Goal: Information Seeking & Learning: Find contact information

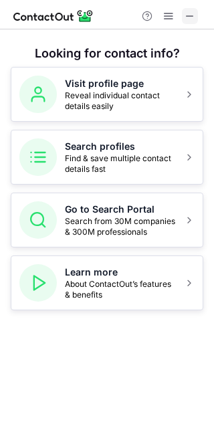
click at [189, 11] on span at bounding box center [190, 16] width 11 height 11
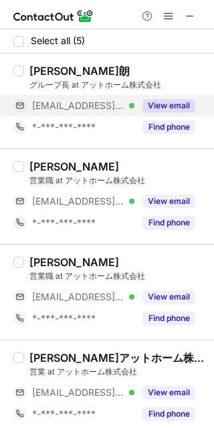
click at [173, 106] on button "View email" at bounding box center [169, 105] width 53 height 13
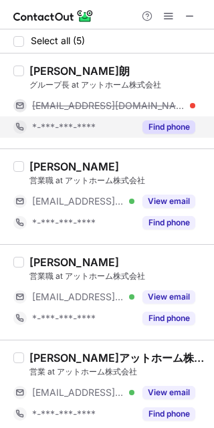
click at [179, 122] on button "Find phone" at bounding box center [169, 126] width 53 height 13
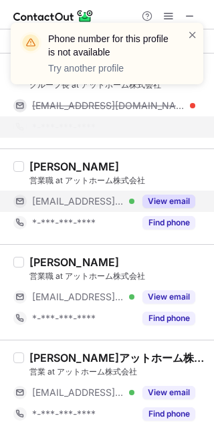
click at [169, 199] on button "View email" at bounding box center [169, 201] width 53 height 13
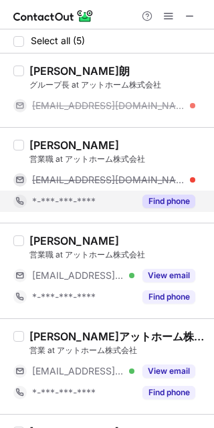
click at [171, 204] on button "Find phone" at bounding box center [169, 201] width 53 height 13
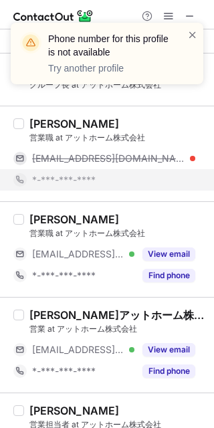
scroll to position [13, 0]
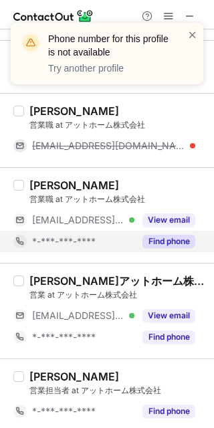
drag, startPoint x: 173, startPoint y: 238, endPoint x: 189, endPoint y: 241, distance: 16.3
click at [189, 241] on button "Find phone" at bounding box center [169, 241] width 53 height 13
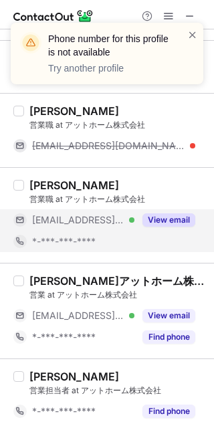
click at [179, 221] on button "View email" at bounding box center [169, 220] width 53 height 13
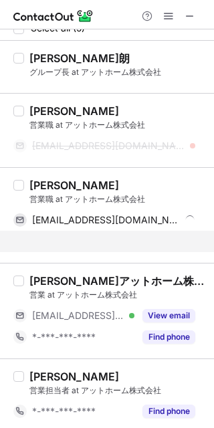
scroll to position [0, 0]
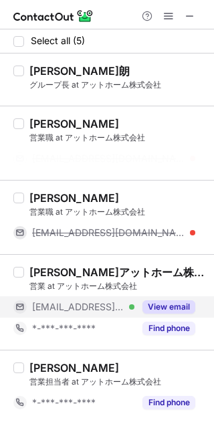
click at [179, 303] on div "淑雄アットホーム株式会社 営業 at アットホーム株式会社 ***@athomeoyabe.com Verified View email *-***-***…" at bounding box center [115, 303] width 182 height 74
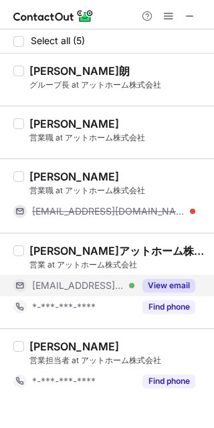
click at [165, 291] on button "View email" at bounding box center [169, 285] width 53 height 13
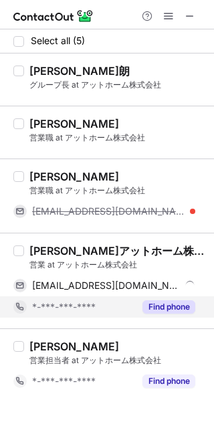
click at [175, 303] on button "Find phone" at bounding box center [169, 307] width 53 height 13
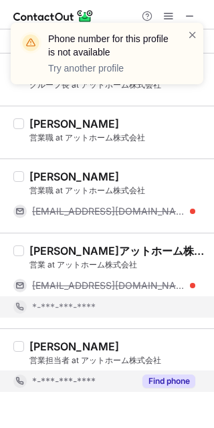
click at [181, 378] on button "Find phone" at bounding box center [169, 381] width 53 height 13
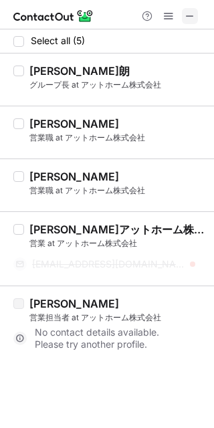
click at [197, 14] on button at bounding box center [190, 16] width 16 height 16
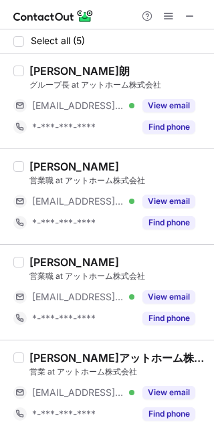
scroll to position [103, 0]
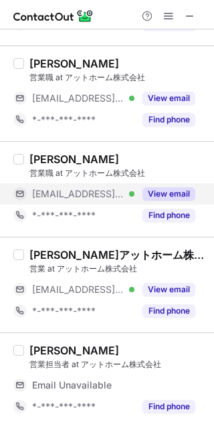
click at [179, 191] on button "View email" at bounding box center [169, 193] width 53 height 13
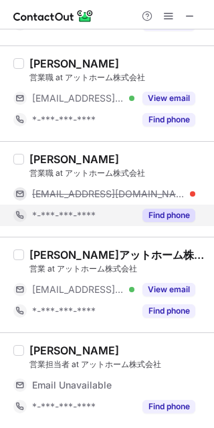
click at [169, 220] on button "Find phone" at bounding box center [169, 215] width 53 height 13
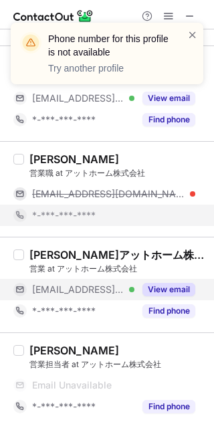
click at [179, 282] on div "View email" at bounding box center [165, 289] width 61 height 21
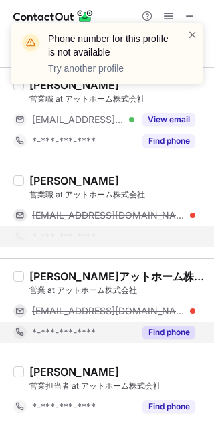
click at [176, 301] on div "淑雄アットホーム株式会社 営業 at アットホーム株式会社 atsutohomuzhu@athomeoyabe.com *-***-***-**** Find…" at bounding box center [115, 307] width 182 height 74
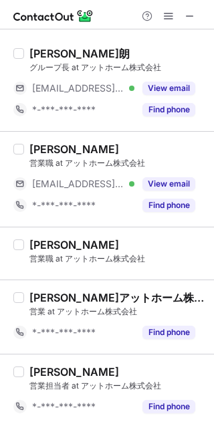
scroll to position [416, 0]
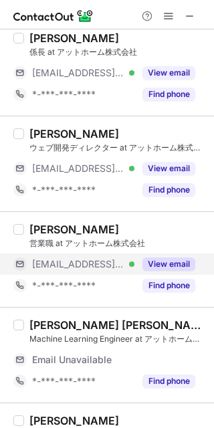
click at [179, 260] on button "View email" at bounding box center [169, 264] width 53 height 13
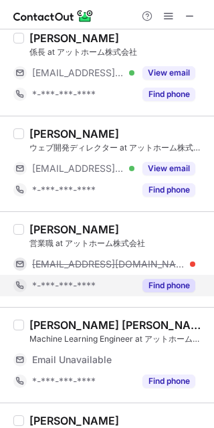
click at [176, 282] on button "Find phone" at bounding box center [169, 285] width 53 height 13
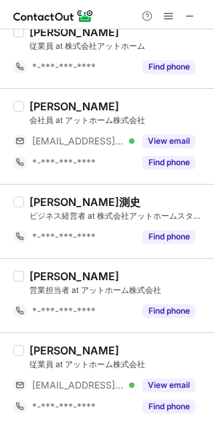
scroll to position [1910, 0]
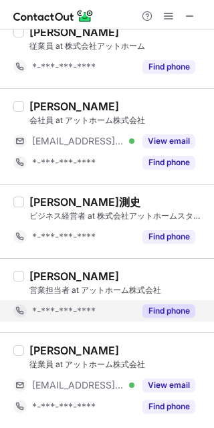
click at [169, 315] on button "Find phone" at bounding box center [169, 311] width 53 height 13
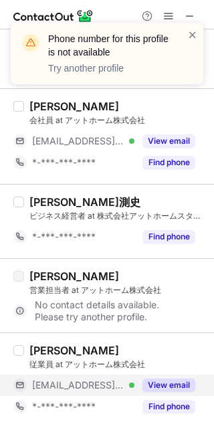
click at [173, 383] on button "View email" at bounding box center [169, 385] width 53 height 13
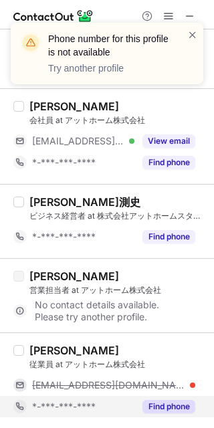
click at [179, 407] on button "Find phone" at bounding box center [169, 406] width 53 height 13
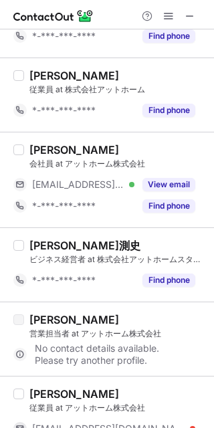
scroll to position [1853, 0]
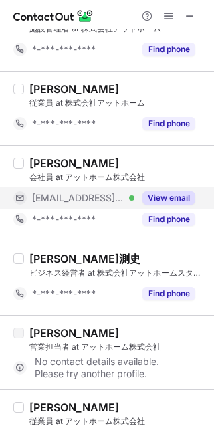
click at [163, 201] on button "View email" at bounding box center [169, 197] width 53 height 13
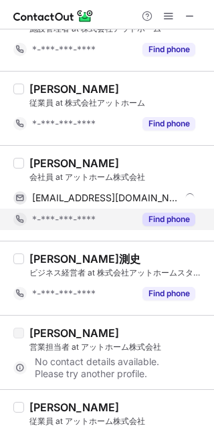
click at [169, 216] on button "Find phone" at bounding box center [169, 219] width 53 height 13
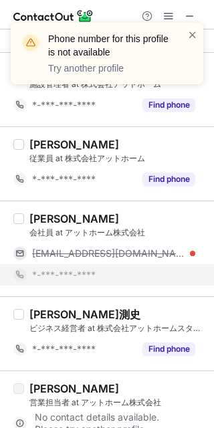
scroll to position [1797, 0]
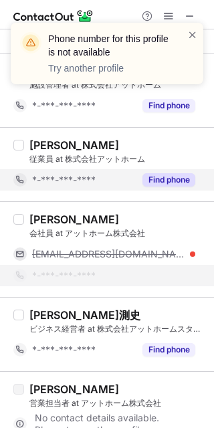
click at [181, 175] on button "Find phone" at bounding box center [169, 179] width 53 height 13
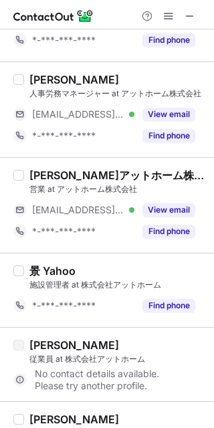
scroll to position [1596, 0]
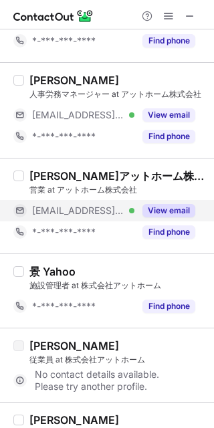
click at [180, 206] on button "View email" at bounding box center [169, 210] width 53 height 13
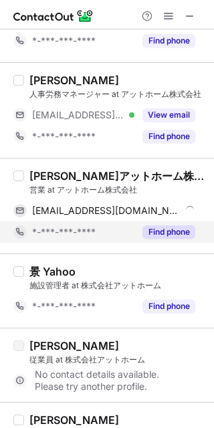
click at [179, 228] on button "Find phone" at bounding box center [169, 232] width 53 height 13
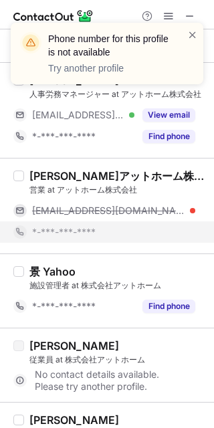
scroll to position [1533, 0]
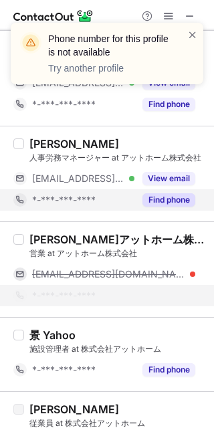
click at [171, 201] on button "Find phone" at bounding box center [169, 199] width 53 height 13
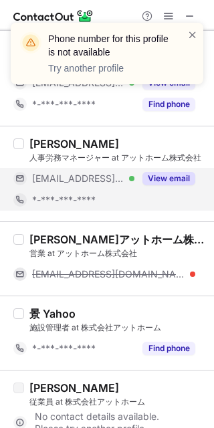
click at [168, 179] on button "View email" at bounding box center [169, 178] width 53 height 13
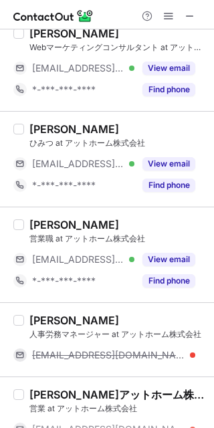
scroll to position [1319, 0]
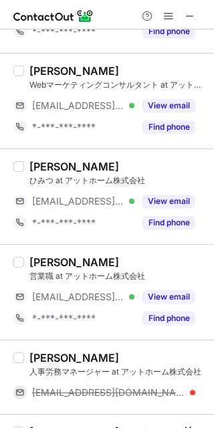
click at [200, 14] on div at bounding box center [169, 16] width 64 height 16
click at [195, 15] on span at bounding box center [190, 16] width 11 height 11
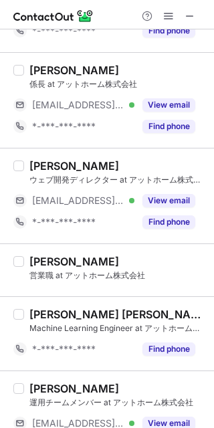
scroll to position [0, 0]
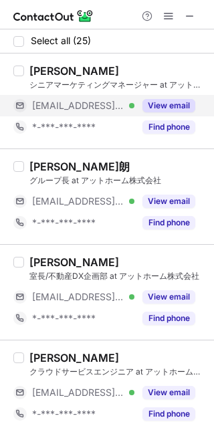
click at [159, 112] on div "View email" at bounding box center [165, 105] width 61 height 21
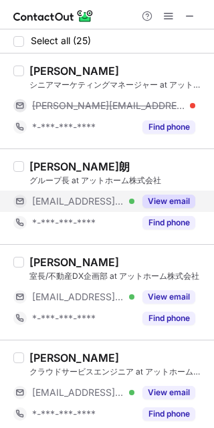
click at [176, 197] on button "View email" at bounding box center [169, 201] width 53 height 13
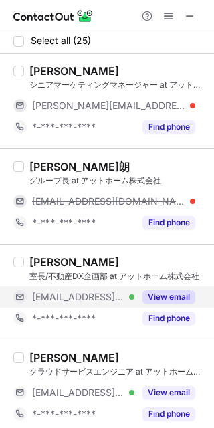
click at [166, 293] on button "View email" at bounding box center [169, 296] width 53 height 13
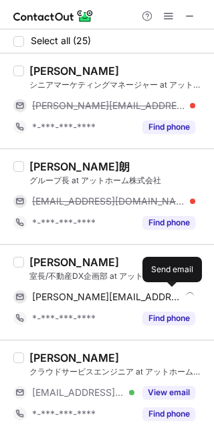
scroll to position [106, 0]
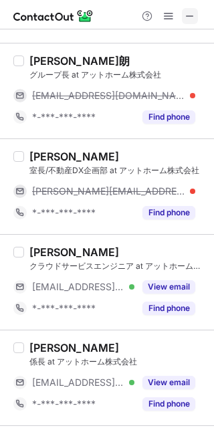
click at [196, 22] on button at bounding box center [190, 16] width 16 height 16
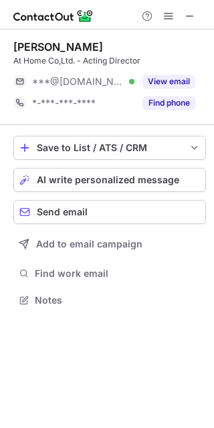
scroll to position [291, 214]
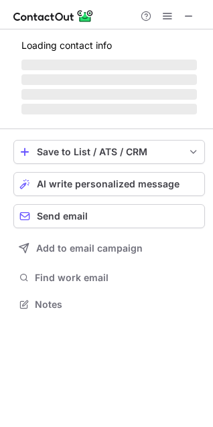
scroll to position [313, 213]
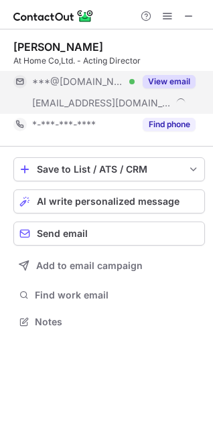
click at [167, 78] on button "View email" at bounding box center [169, 81] width 53 height 13
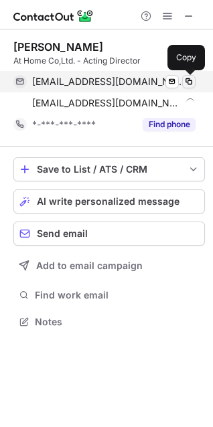
click at [191, 82] on span at bounding box center [188, 81] width 11 height 11
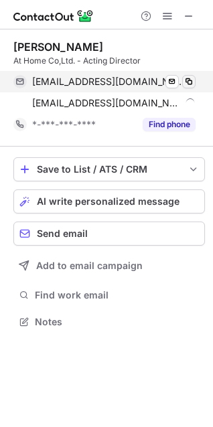
click at [192, 82] on span at bounding box center [188, 81] width 11 height 11
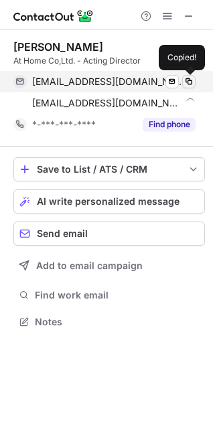
click at [192, 82] on span at bounding box center [188, 81] width 11 height 11
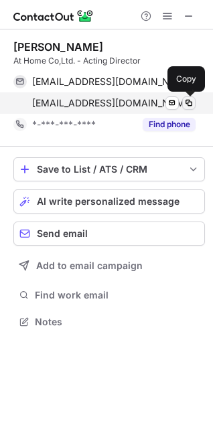
click at [189, 103] on span at bounding box center [188, 103] width 11 height 11
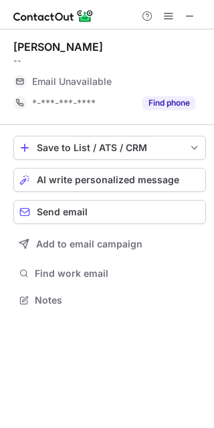
scroll to position [291, 214]
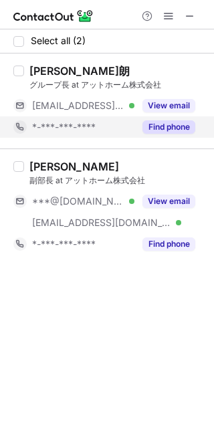
click at [180, 127] on button "Find phone" at bounding box center [169, 126] width 53 height 13
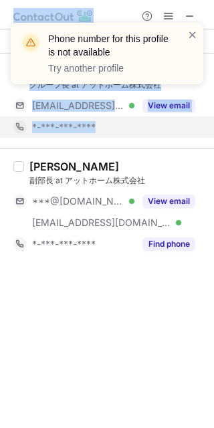
drag, startPoint x: 180, startPoint y: 127, endPoint x: 171, endPoint y: 96, distance: 32.2
click at [171, 96] on div "Phone number for this profile is not available Try another profile Select all (…" at bounding box center [107, 214] width 214 height 428
click at [171, 96] on div "Phone number for this profile is not available Try another profile" at bounding box center [107, 58] width 214 height 99
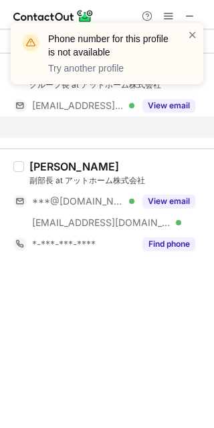
click at [174, 102] on div "Phone number for this profile is not available Try another profile" at bounding box center [107, 58] width 214 height 99
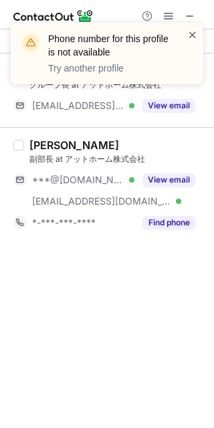
click at [190, 28] on span at bounding box center [192, 34] width 11 height 13
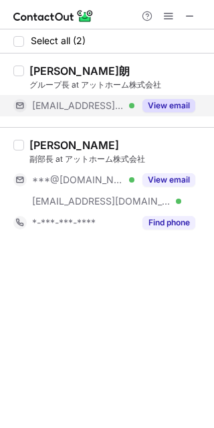
click at [183, 111] on button "View email" at bounding box center [169, 105] width 53 height 13
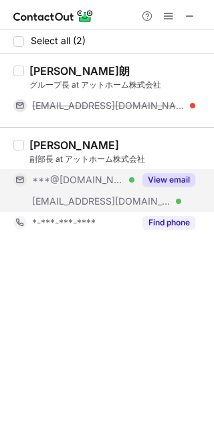
click at [184, 179] on button "View email" at bounding box center [169, 179] width 53 height 13
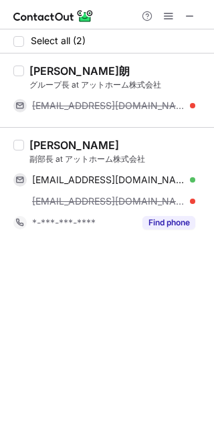
click at [201, 10] on div at bounding box center [107, 14] width 214 height 29
click at [199, 21] on div at bounding box center [169, 16] width 64 height 16
click at [195, 15] on button at bounding box center [190, 16] width 16 height 16
click at [182, 8] on button at bounding box center [190, 16] width 16 height 16
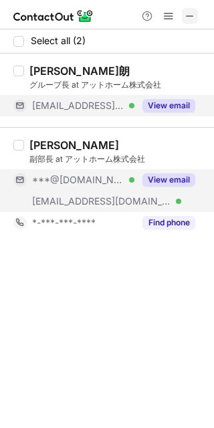
click at [194, 17] on span at bounding box center [190, 16] width 11 height 11
click at [194, 11] on span at bounding box center [190, 16] width 11 height 11
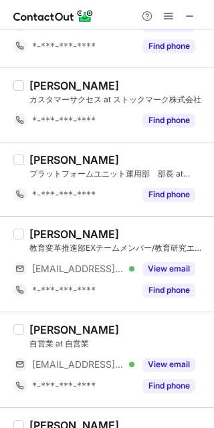
scroll to position [687, 0]
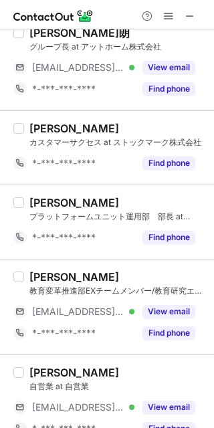
click at [169, 185] on div "[PERSON_NAME] プラットフォームユニット運用部　部長 at TOPPANエッジ・ペイメンツ株式会社 *-***-***-**** Find pho…" at bounding box center [107, 222] width 214 height 74
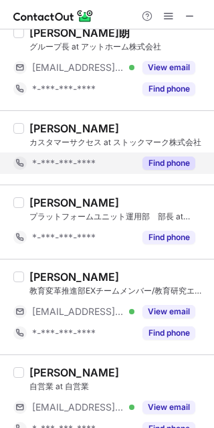
click at [165, 170] on div "Find phone" at bounding box center [165, 163] width 61 height 21
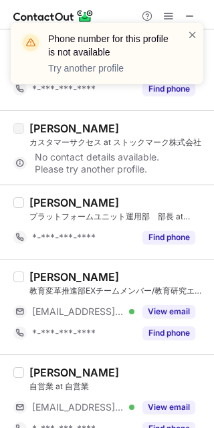
click at [188, 18] on div "Phone number for this profile is not available Try another profile" at bounding box center [107, 58] width 214 height 99
click at [190, 15] on div "Phone number for this profile is not available Try another profile" at bounding box center [107, 58] width 214 height 99
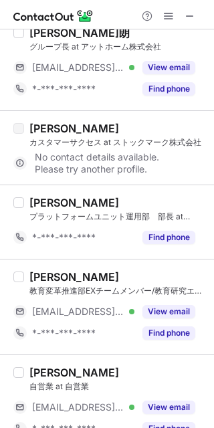
click at [190, 10] on div "Phone number for this profile is not available Try another profile" at bounding box center [107, 58] width 214 height 99
click at [193, 13] on span at bounding box center [190, 16] width 11 height 11
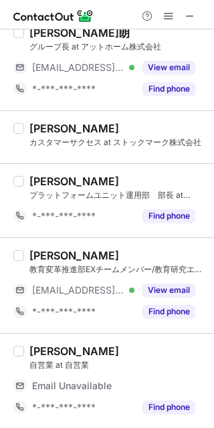
scroll to position [636, 0]
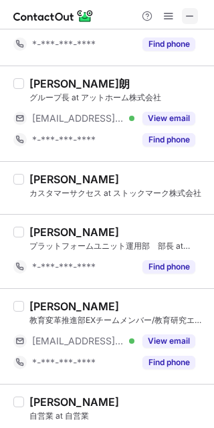
click at [189, 17] on span at bounding box center [190, 16] width 11 height 11
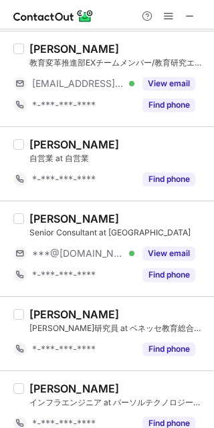
scroll to position [873, 0]
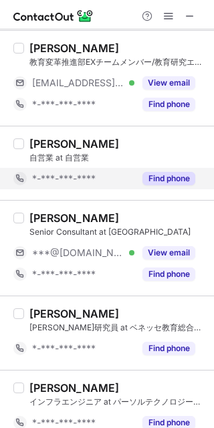
click at [141, 176] on div "Find phone" at bounding box center [165, 178] width 61 height 21
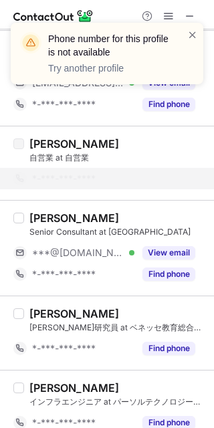
click at [188, 13] on div "Phone number for this profile is not available Try another profile" at bounding box center [107, 58] width 214 height 99
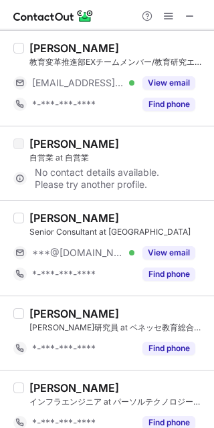
click at [191, 14] on div "Phone number for this profile is not available Try another profile" at bounding box center [107, 58] width 214 height 99
click at [193, 14] on span at bounding box center [190, 16] width 11 height 11
